Goal: Task Accomplishment & Management: Manage account settings

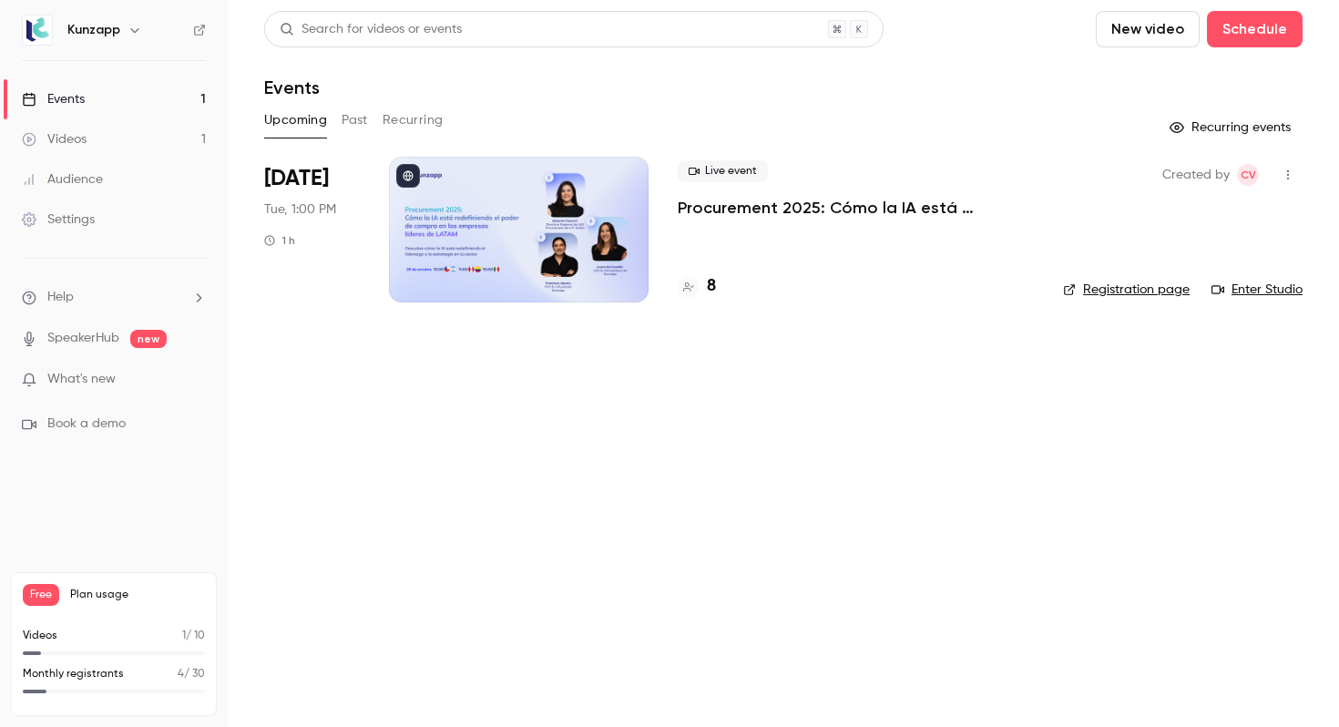
click at [787, 199] on p "Procurement 2025: Cómo la IA está redefiniendo el poder de compra en las empres…" at bounding box center [856, 208] width 356 height 22
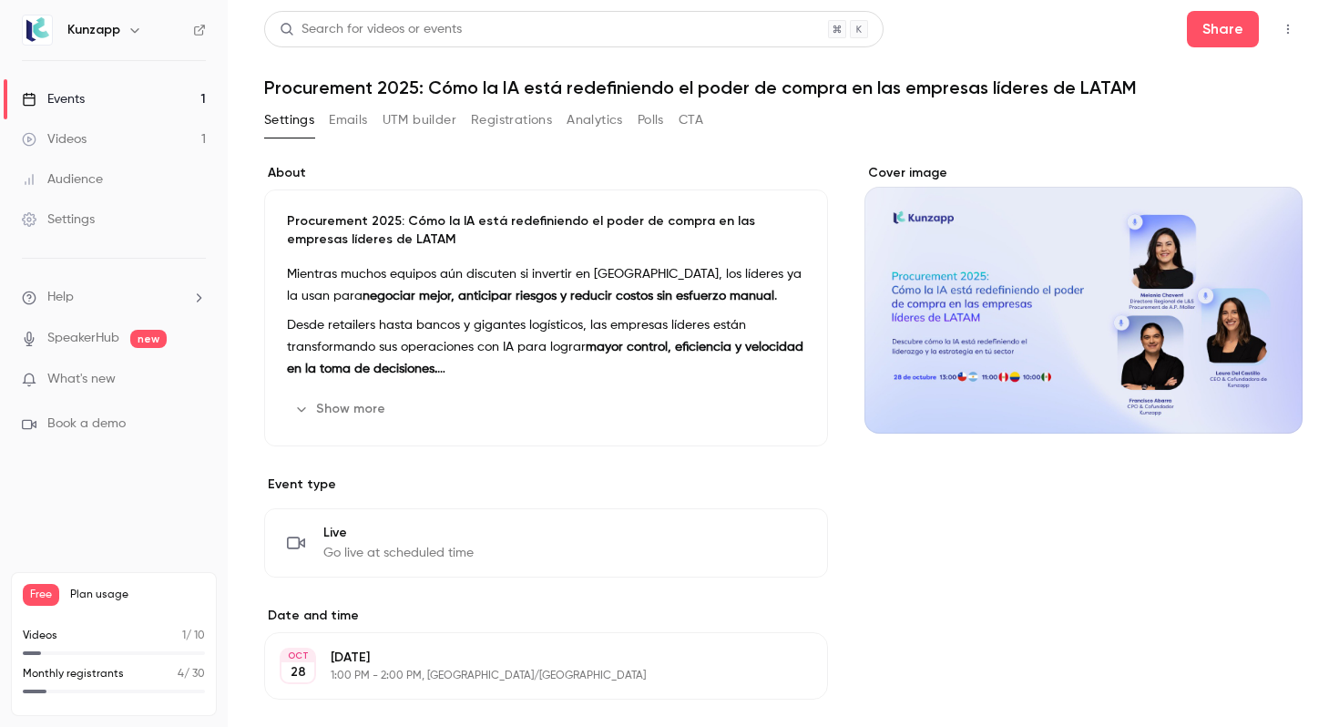
click at [496, 128] on button "Registrations" at bounding box center [511, 120] width 81 height 29
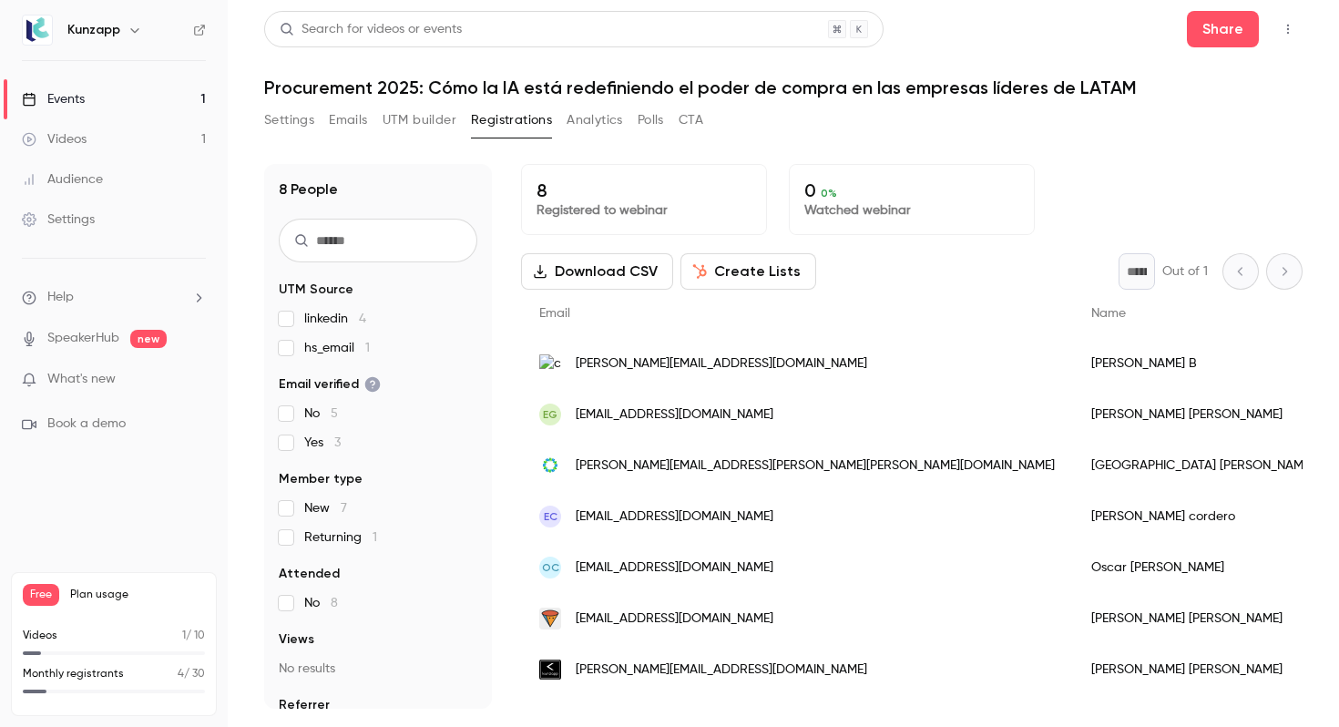
scroll to position [37, 0]
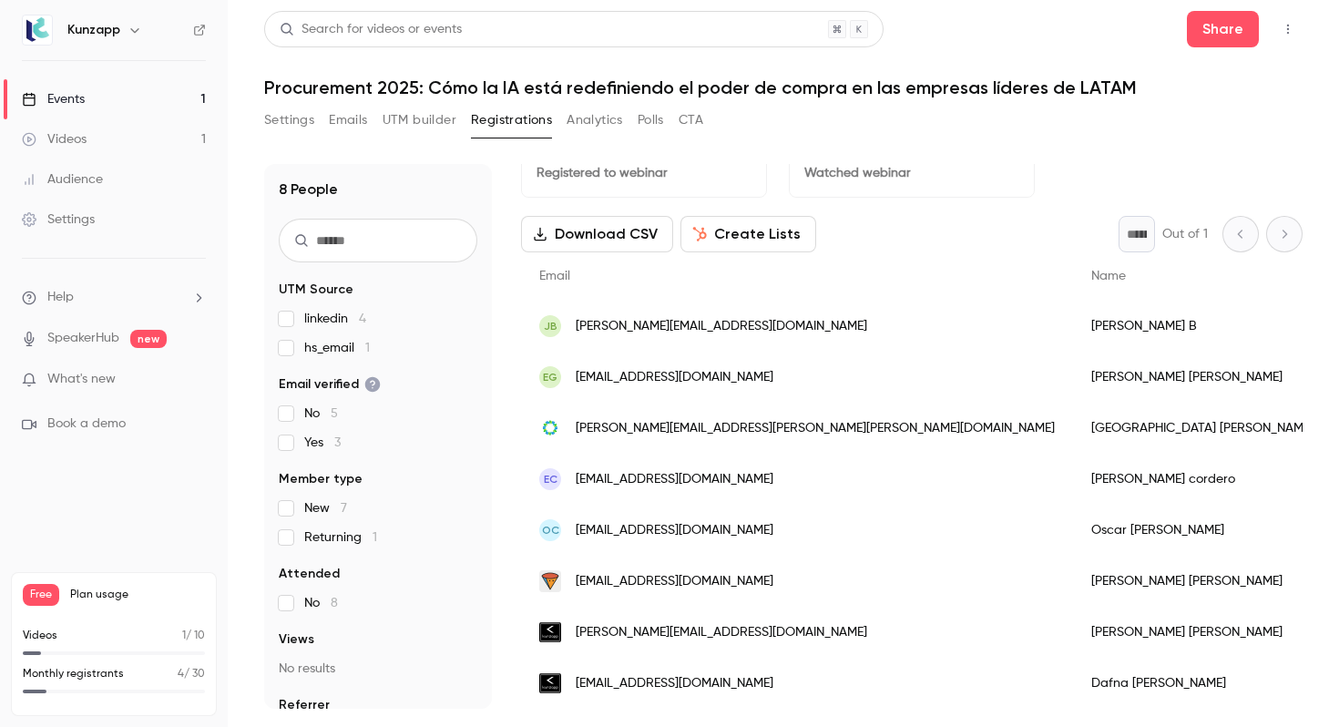
click at [300, 121] on button "Settings" at bounding box center [289, 120] width 50 height 29
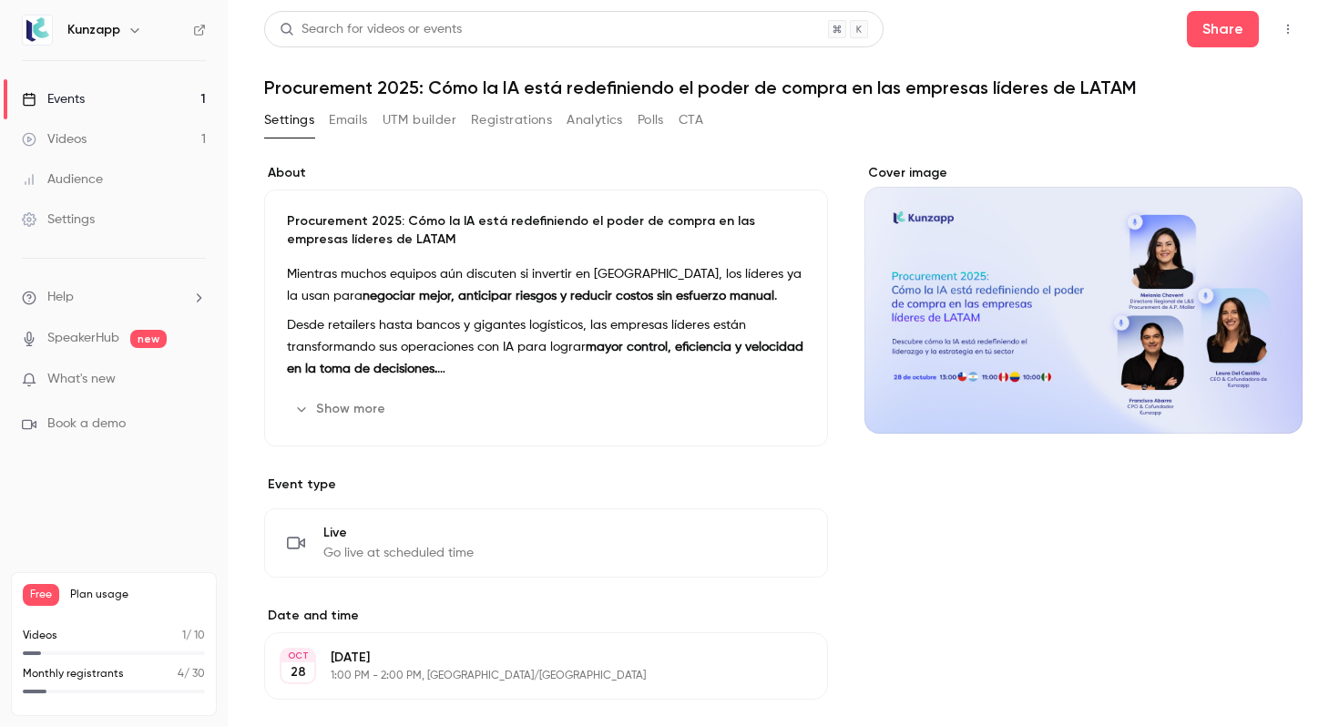
click at [444, 124] on button "UTM builder" at bounding box center [420, 120] width 74 height 29
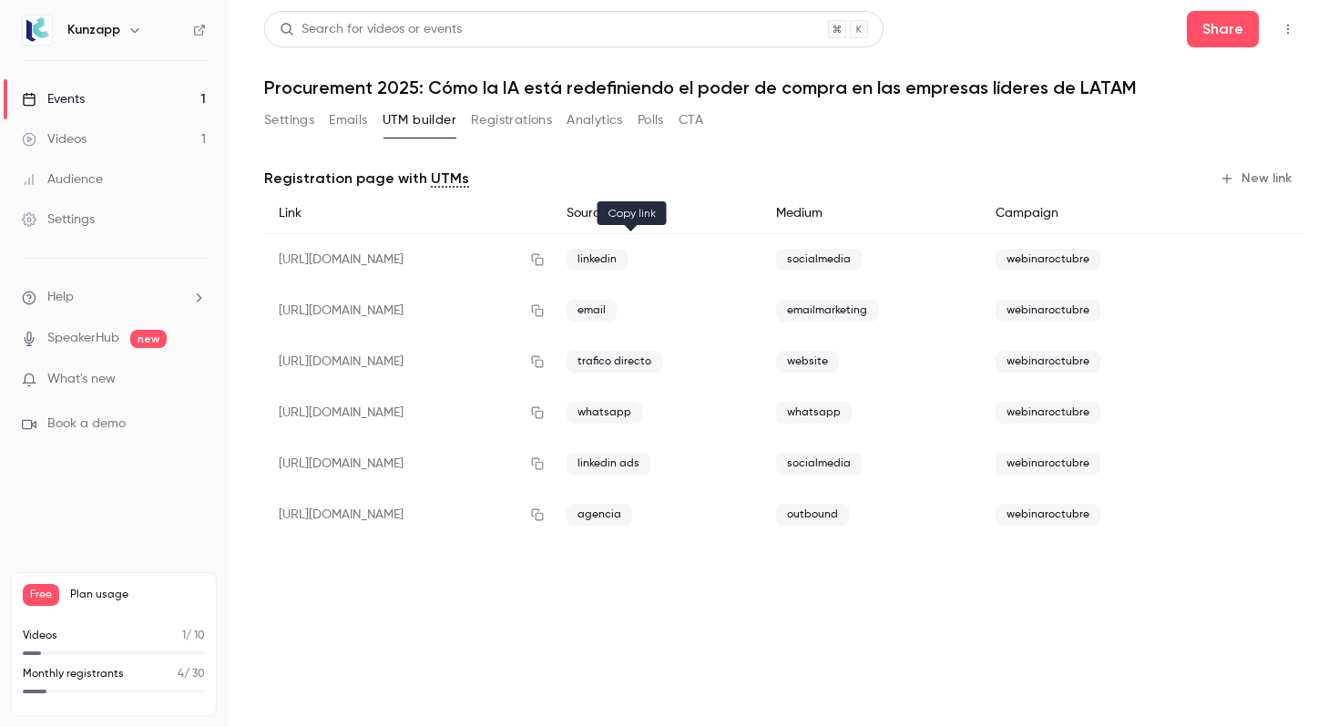
click at [552, 259] on button "button" at bounding box center [537, 259] width 29 height 29
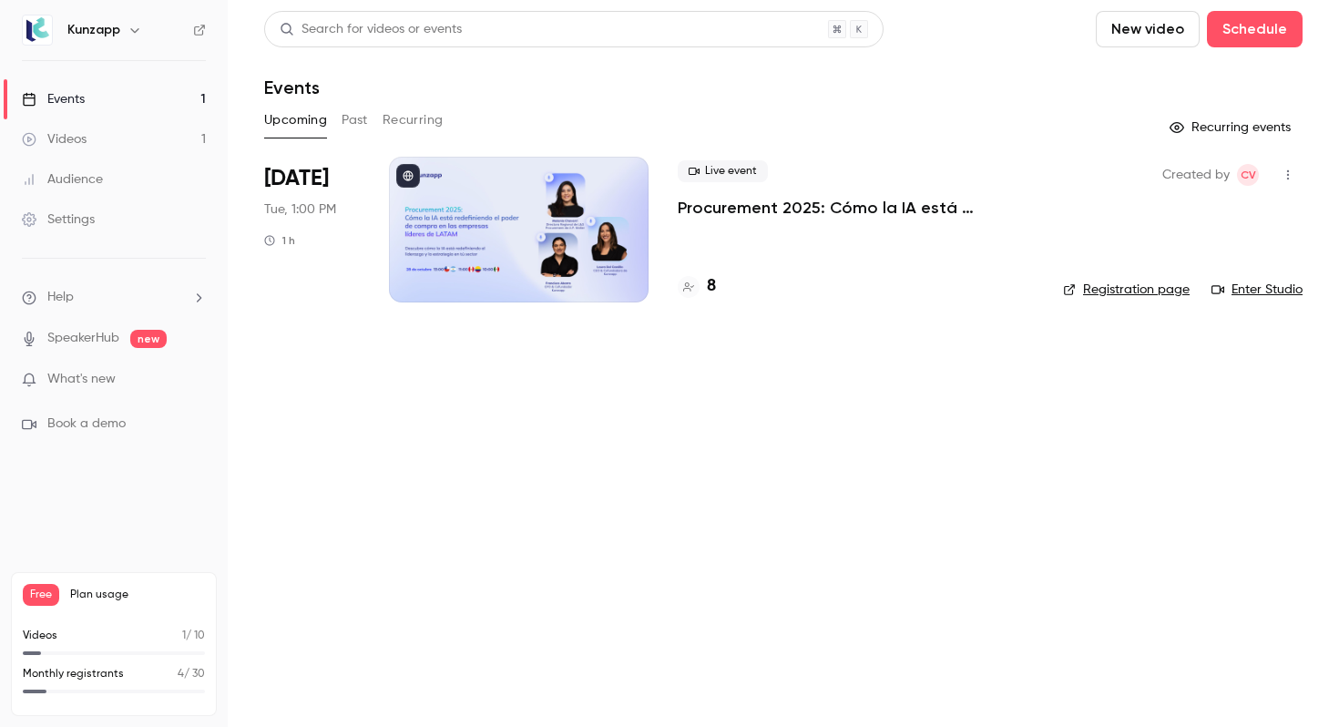
click at [786, 202] on p "Procurement 2025: Cómo la IA está redefiniendo el poder de compra en las empres…" at bounding box center [856, 208] width 356 height 22
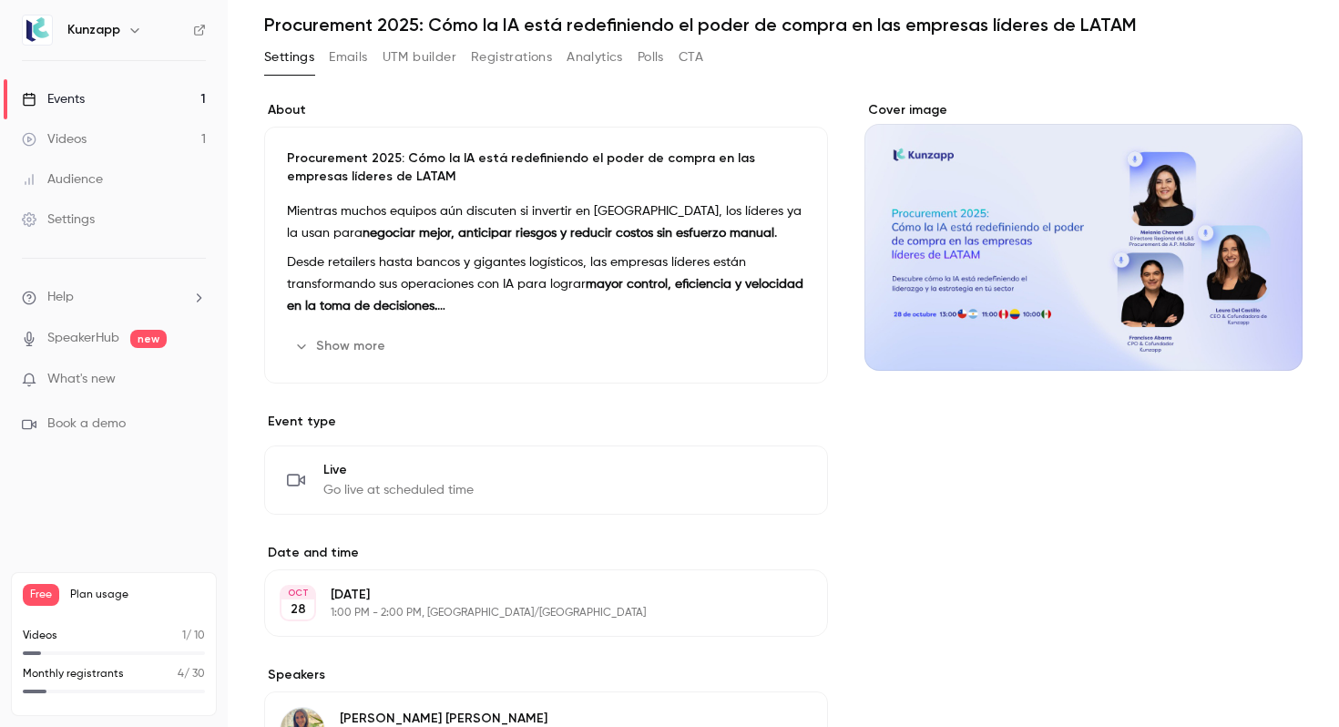
scroll to position [75, 0]
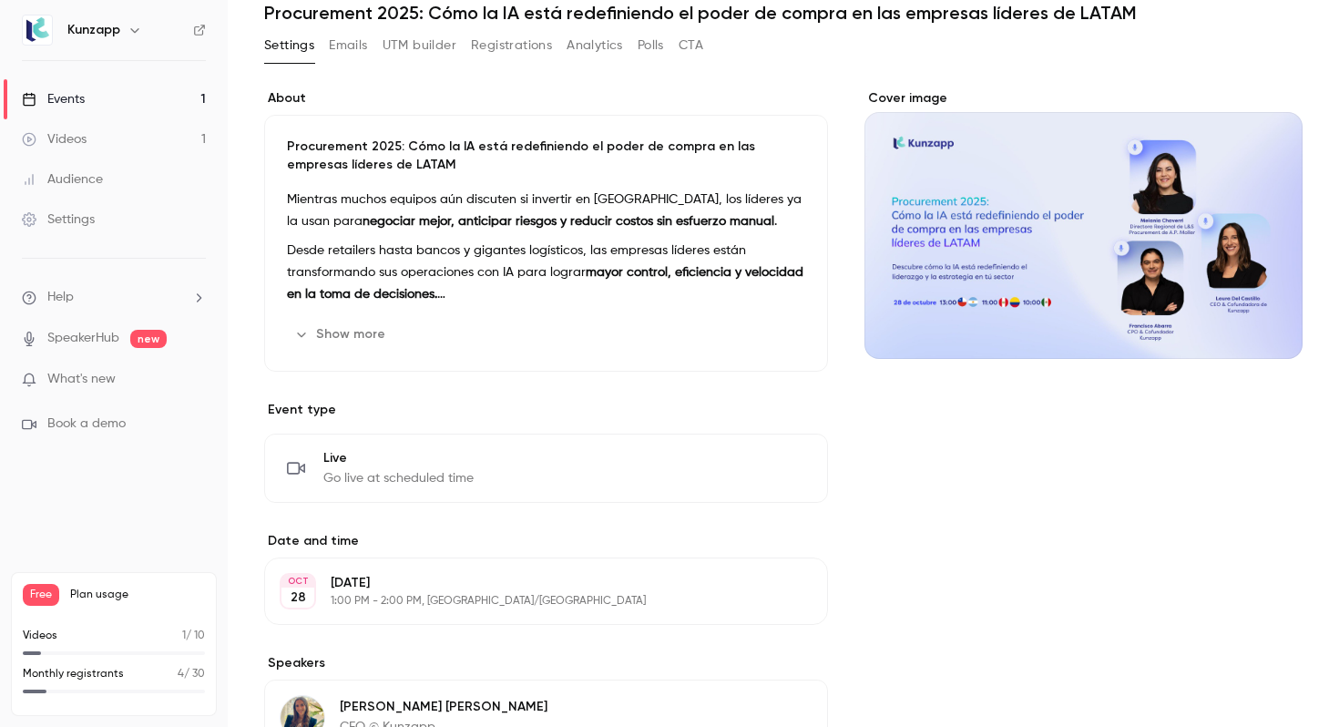
click at [359, 329] on button "Show more" at bounding box center [341, 334] width 109 height 29
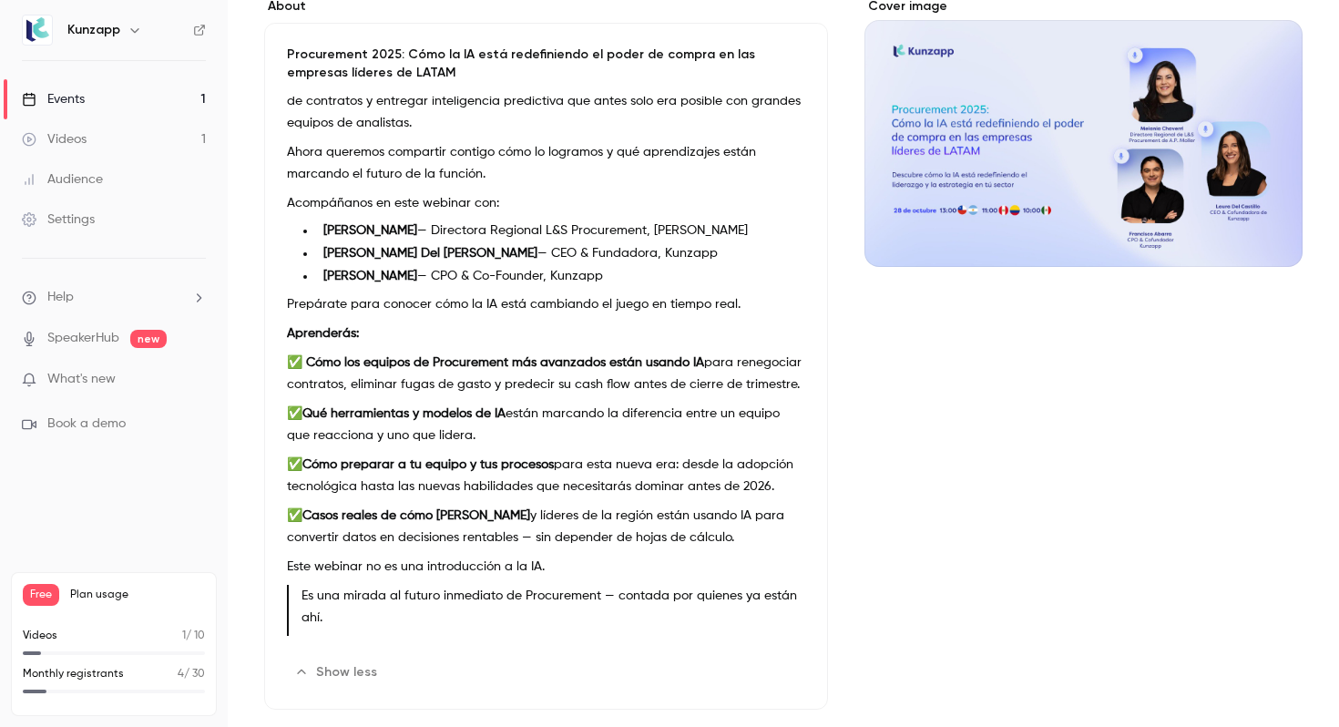
scroll to position [177, 0]
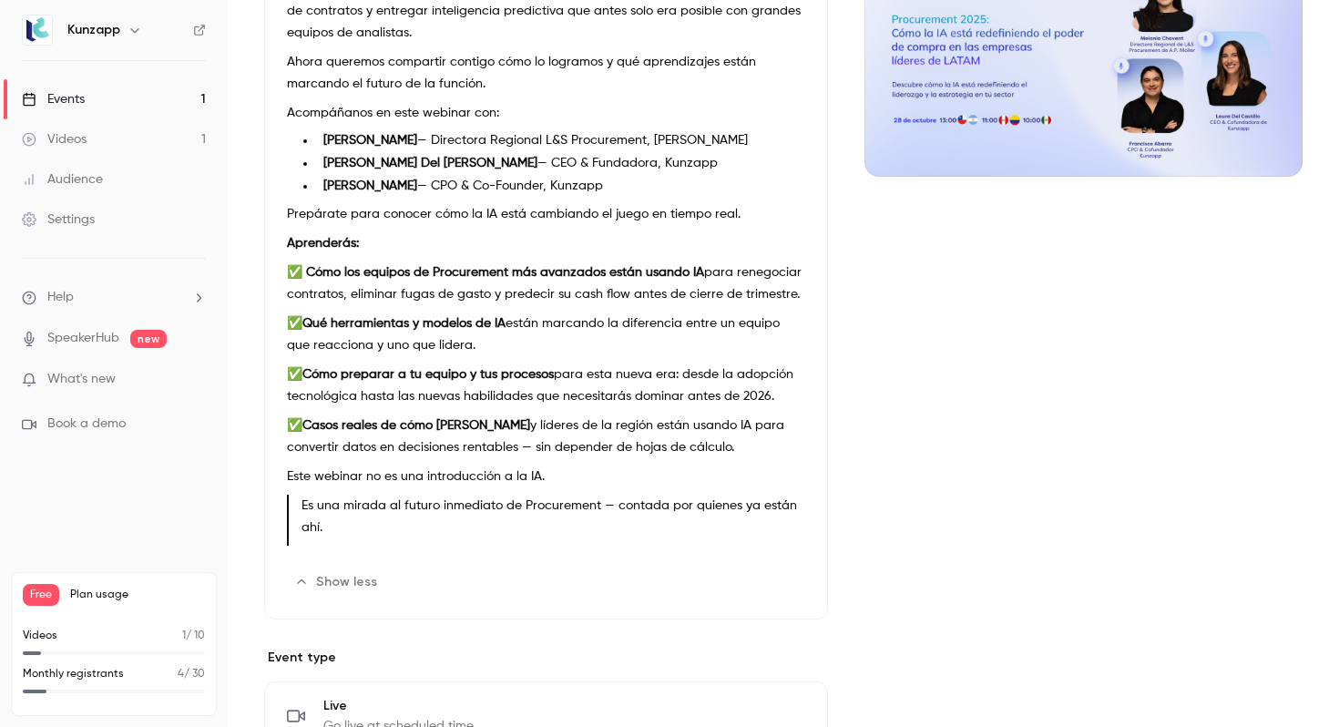
click at [535, 388] on p "✅ Cómo preparar a tu equipo y tus procesos para esta nueva era: desde la adopci…" at bounding box center [546, 386] width 518 height 44
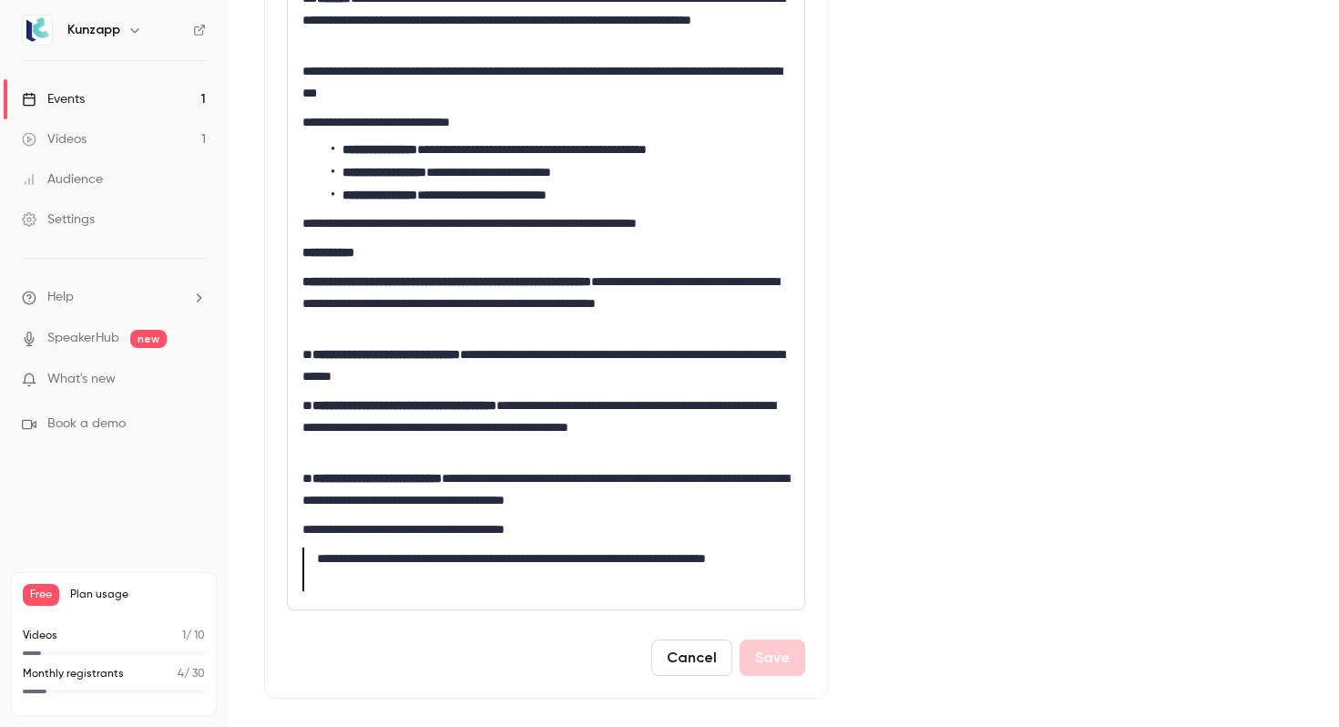
scroll to position [0, 0]
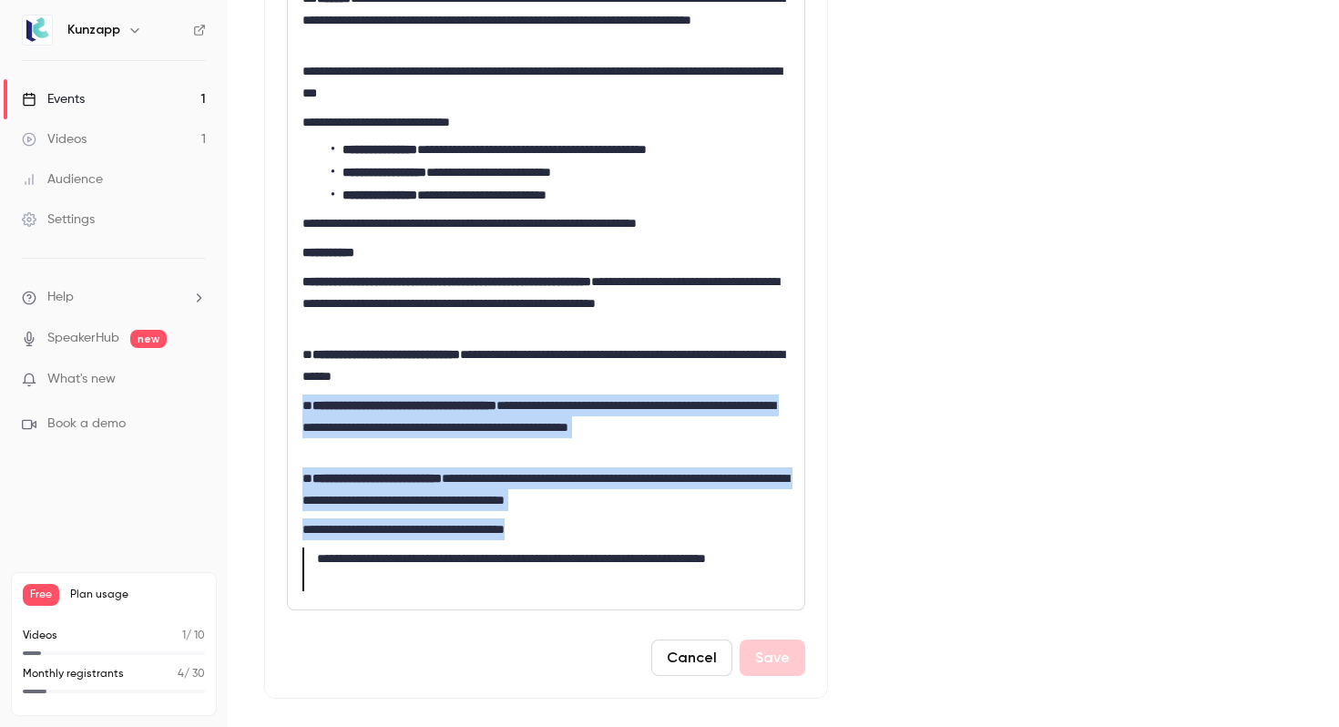
drag, startPoint x: 562, startPoint y: 532, endPoint x: 296, endPoint y: 402, distance: 296.3
click at [296, 402] on div "**********" at bounding box center [546, 230] width 517 height 757
copy div "**********"
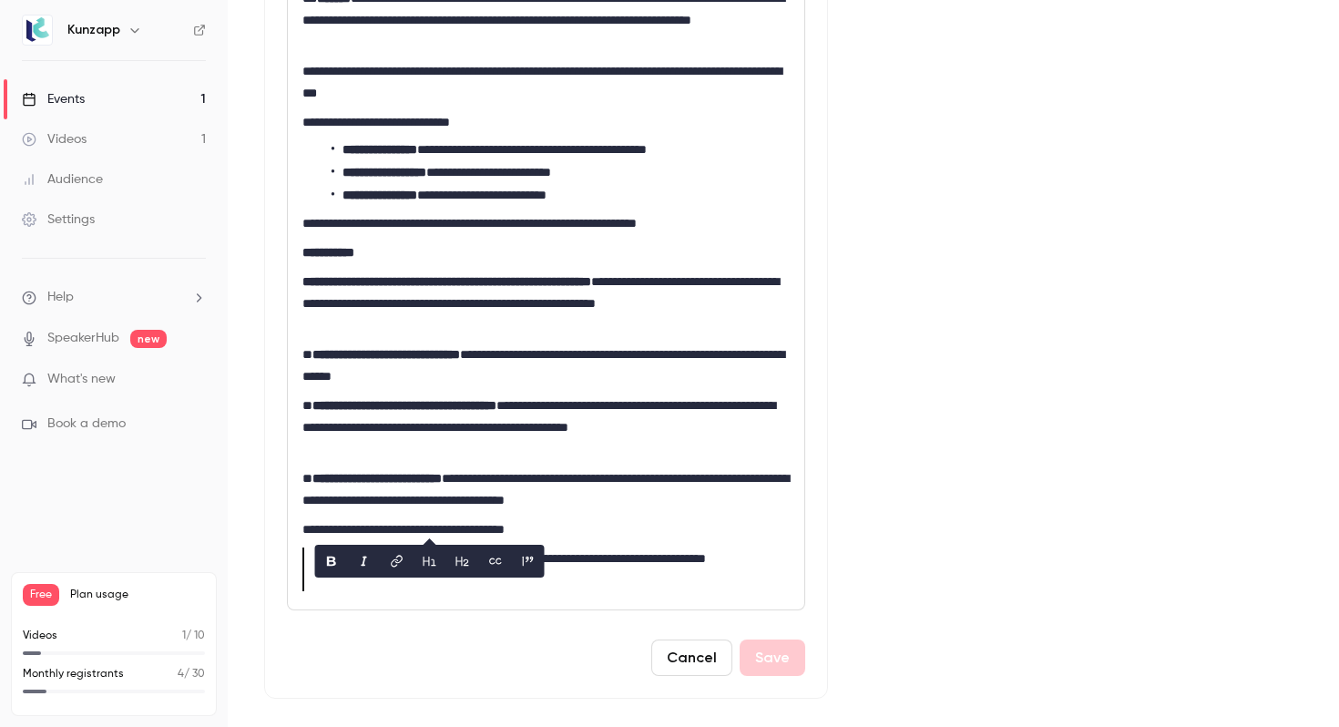
click at [592, 298] on p "**********" at bounding box center [546, 304] width 487 height 66
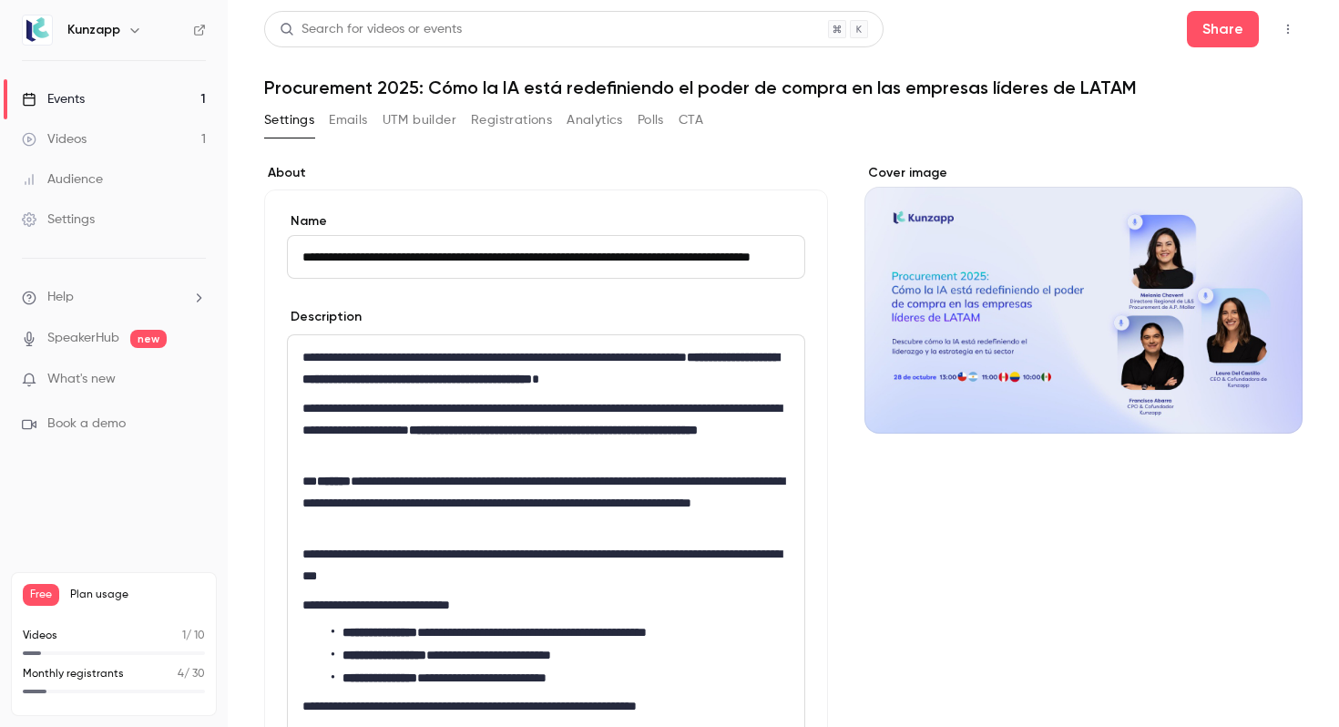
click at [521, 123] on button "Registrations" at bounding box center [511, 120] width 81 height 29
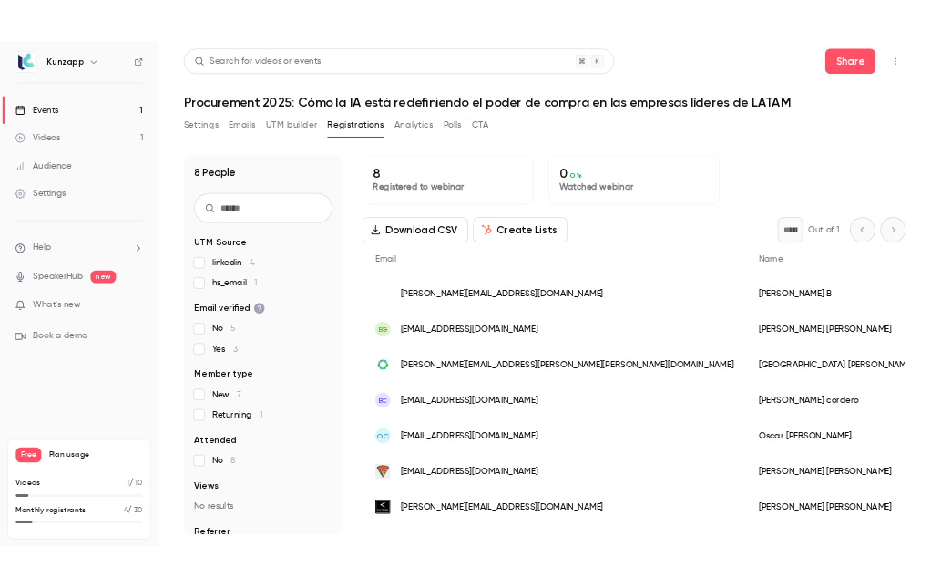
scroll to position [37, 0]
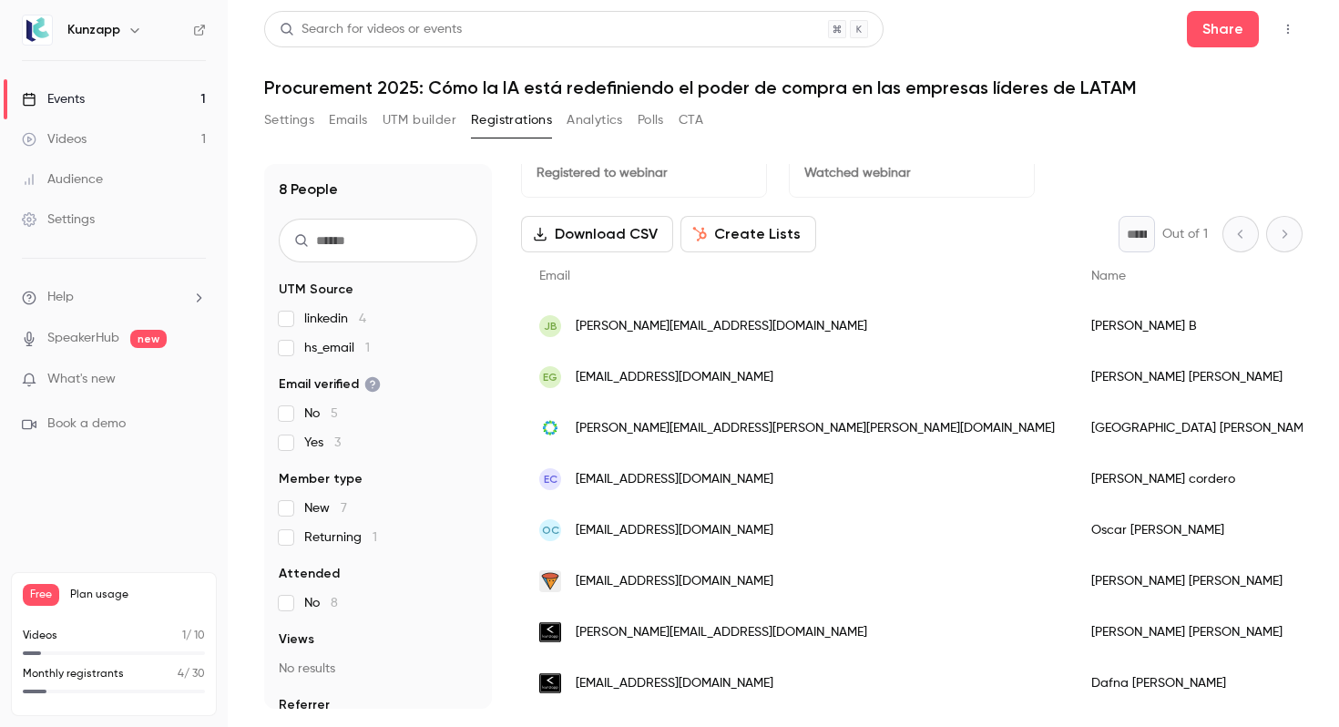
click at [742, 238] on button "Create Lists" at bounding box center [749, 234] width 136 height 36
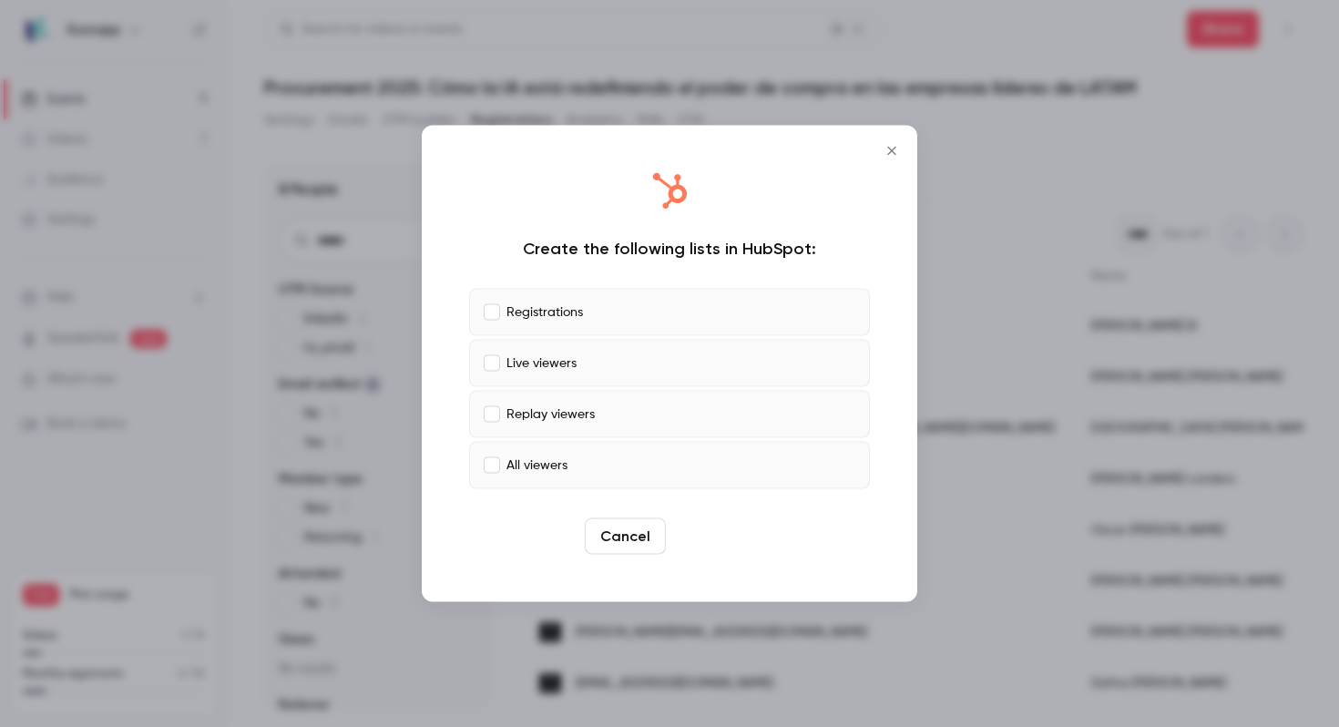
click at [719, 542] on button "Create" at bounding box center [714, 536] width 82 height 36
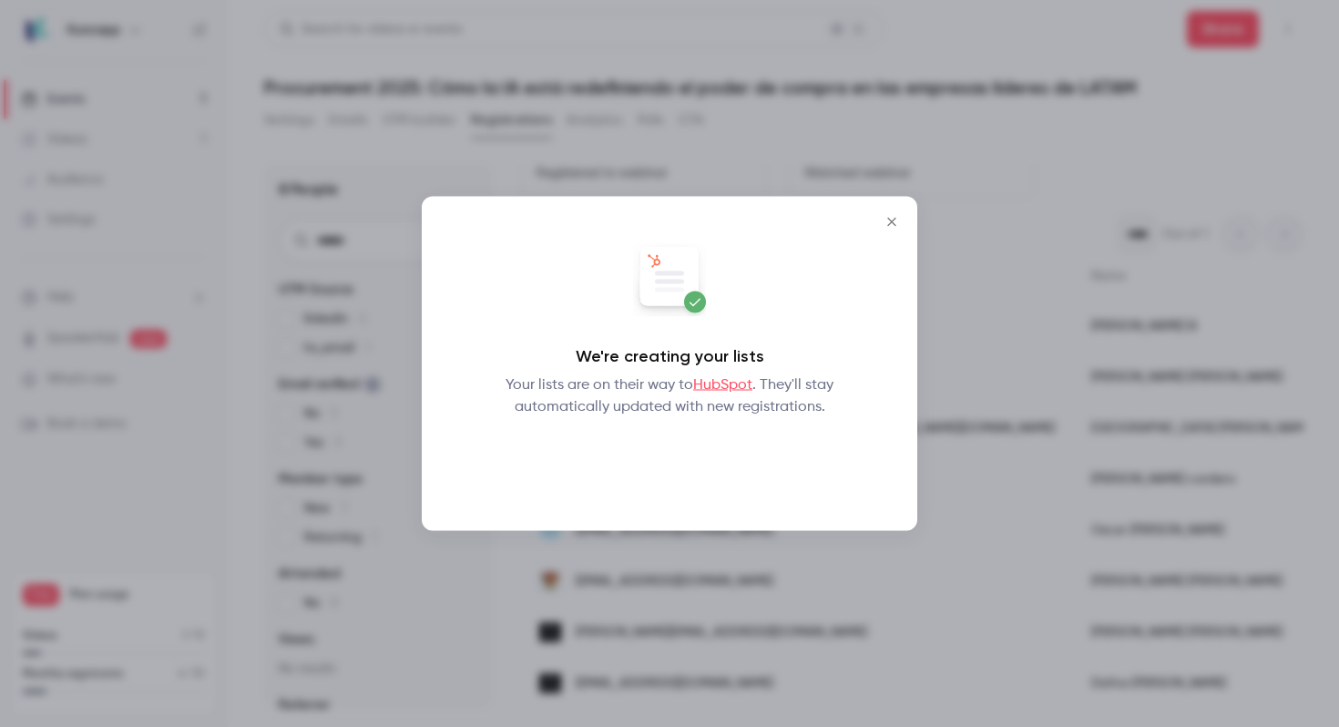
click at [678, 477] on button "Okay" at bounding box center [670, 465] width 67 height 36
